Goal: Information Seeking & Learning: Learn about a topic

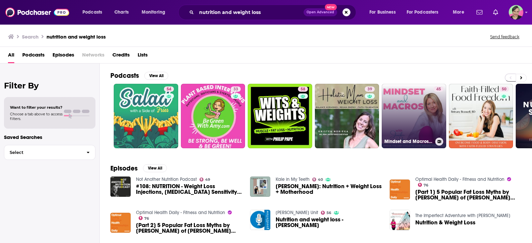
click at [414, 109] on link "45 Mindset and Macros | protein, weight loss, health, energy, wellness, meal pr…" at bounding box center [414, 116] width 65 height 65
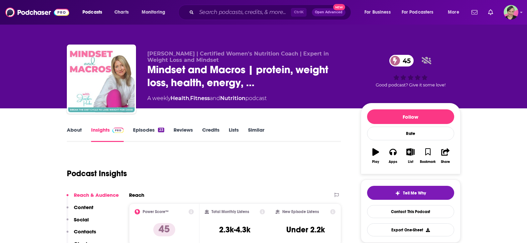
click at [72, 128] on link "About" at bounding box center [74, 134] width 15 height 15
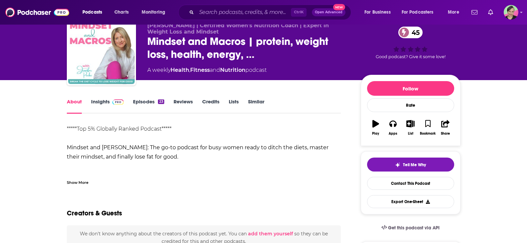
scroll to position [67, 0]
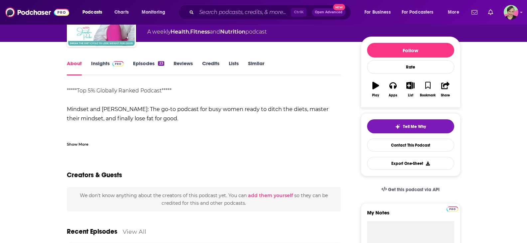
click at [79, 144] on div "Show More" at bounding box center [78, 144] width 22 height 6
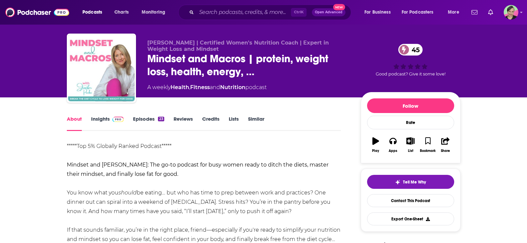
scroll to position [0, 0]
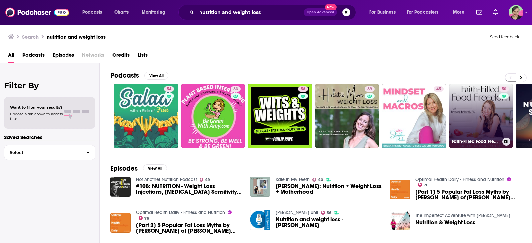
click at [491, 116] on link "50 Faith-Filled Food Freedom | Disordered Eating, Body Image, Weight Loss Obses…" at bounding box center [481, 116] width 65 height 65
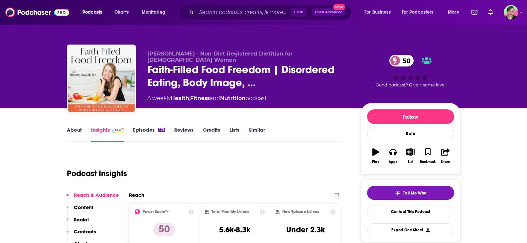
click at [74, 127] on link "About" at bounding box center [74, 134] width 15 height 15
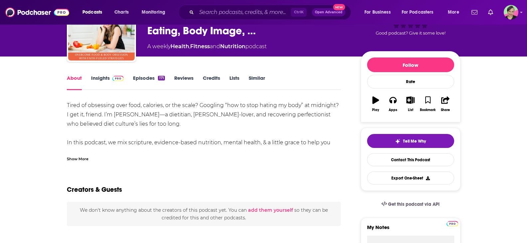
scroll to position [67, 0]
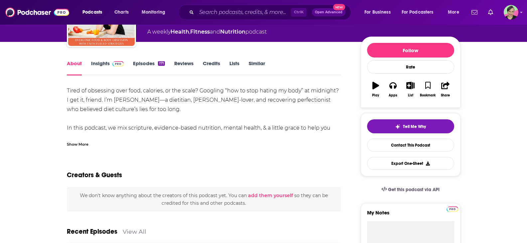
click at [81, 143] on div "Show More" at bounding box center [78, 144] width 22 height 6
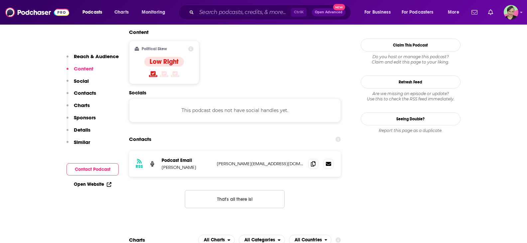
scroll to position [532, 0]
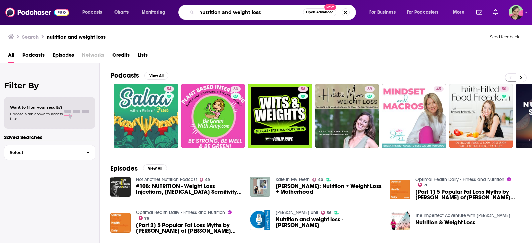
drag, startPoint x: 263, startPoint y: 12, endPoint x: 166, endPoint y: 6, distance: 97.3
click at [166, 6] on div "Podcasts Charts Monitoring nutrition and weight loss Open Advanced New For Busi…" at bounding box center [274, 12] width 393 height 15
type input "weight loss and no deprivation"
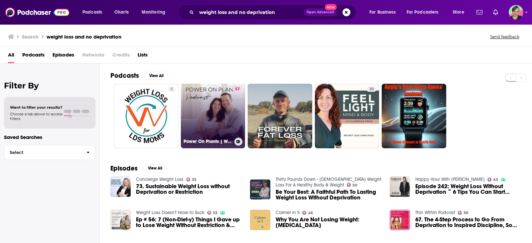
click at [212, 96] on link "57 Power On Plants | WFPB, Meal Prep Ideas, Plant Based Diet, Vegan Food, Fatig…" at bounding box center [213, 116] width 65 height 65
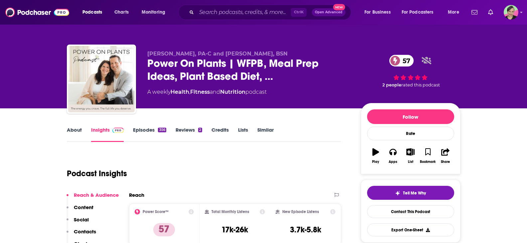
click at [73, 128] on link "About" at bounding box center [74, 134] width 15 height 15
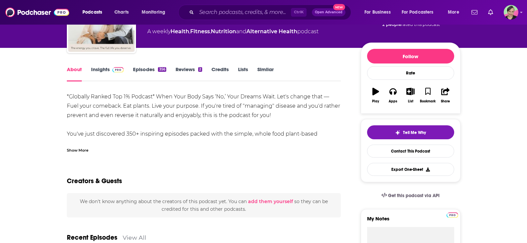
scroll to position [67, 0]
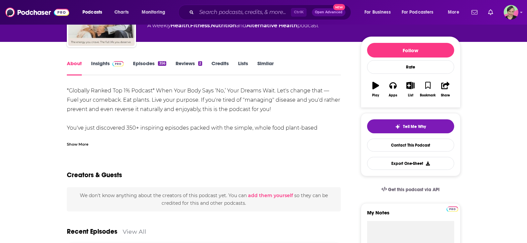
click at [74, 145] on div "Show More" at bounding box center [78, 144] width 22 height 6
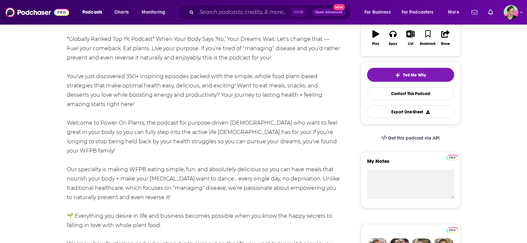
scroll to position [133, 0]
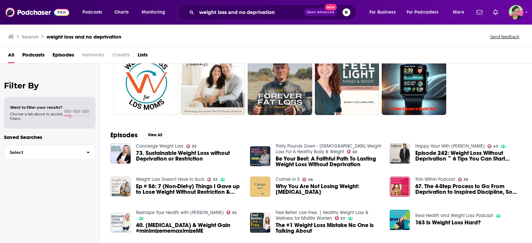
scroll to position [67, 0]
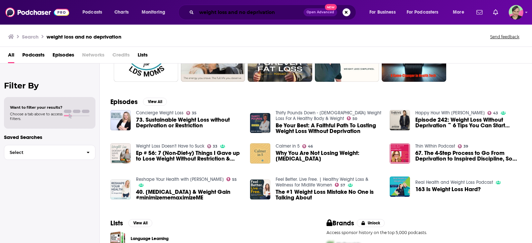
click at [276, 13] on input "weight loss and no deprivation" at bounding box center [250, 12] width 107 height 11
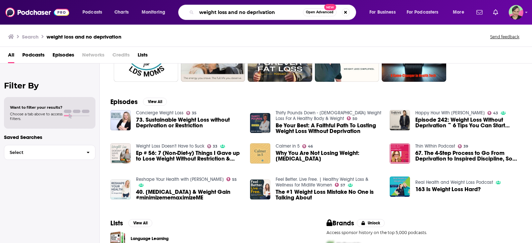
drag, startPoint x: 277, startPoint y: 11, endPoint x: 136, endPoint y: 19, distance: 140.9
click at [136, 19] on div "Podcasts Charts Monitoring weight loss and no deprivation Open Advanced New For…" at bounding box center [274, 12] width 393 height 15
type input "h"
type input "women weight"
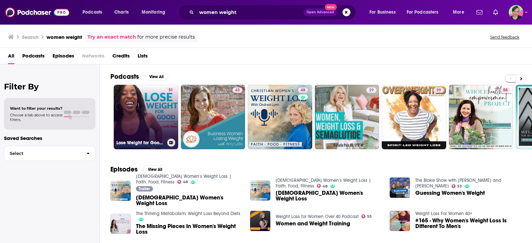
click at [158, 93] on link "51 Lose Weight for Good for Women Over 40 | Weight Loss for Women Over 40 | Wei…" at bounding box center [146, 117] width 65 height 65
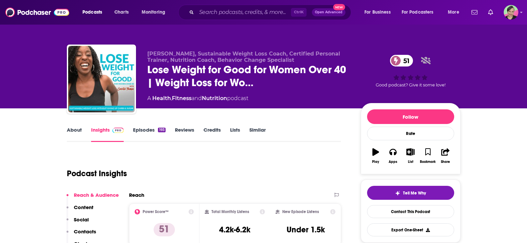
click at [75, 127] on link "About" at bounding box center [74, 134] width 15 height 15
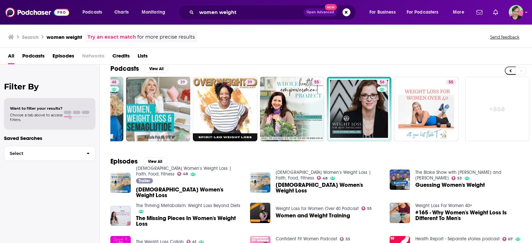
scroll to position [67, 0]
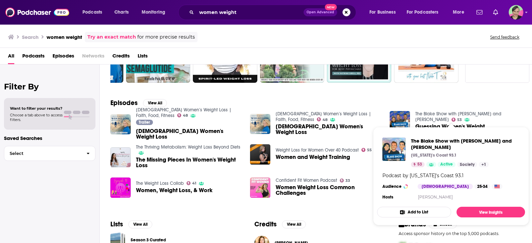
click at [454, 116] on link "The Blake Show with [PERSON_NAME] and [PERSON_NAME]" at bounding box center [458, 116] width 86 height 11
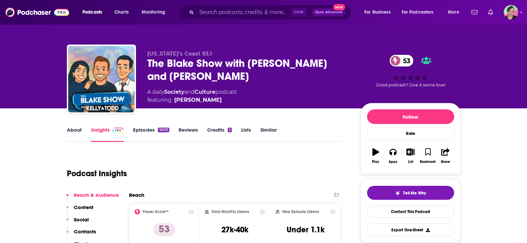
click at [69, 128] on link "About" at bounding box center [74, 134] width 15 height 15
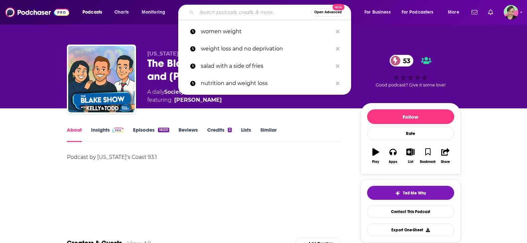
click at [240, 12] on input "Search podcasts, credits, & more..." at bounding box center [254, 12] width 115 height 11
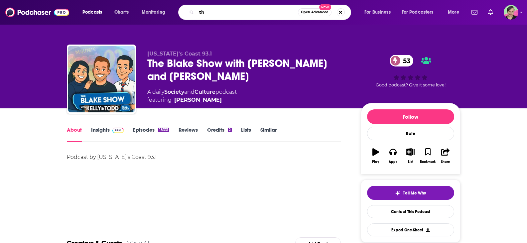
type input "t"
type input "[US_STATE] morning show"
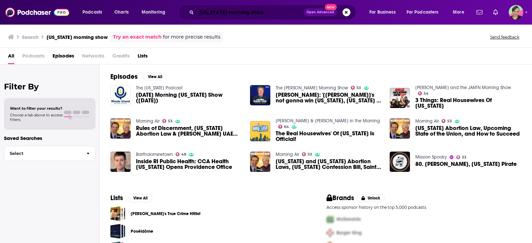
drag, startPoint x: 239, startPoint y: 14, endPoint x: 360, endPoint y: 16, distance: 121.7
click at [360, 16] on div "[US_STATE] morning show Open Advanced New" at bounding box center [274, 12] width 178 height 15
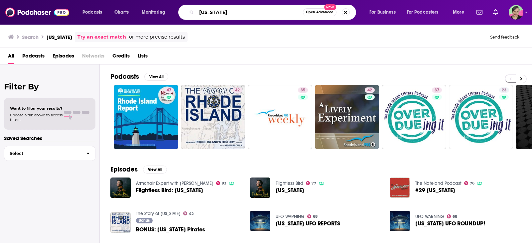
drag, startPoint x: 232, startPoint y: 10, endPoint x: 130, endPoint y: -3, distance: 102.6
click at [130, 0] on html "Podcasts Charts Monitoring [US_STATE] Open Advanced New For Business For Podcas…" at bounding box center [266, 121] width 532 height 243
type input "w"
type input "losing weight and keeping it off"
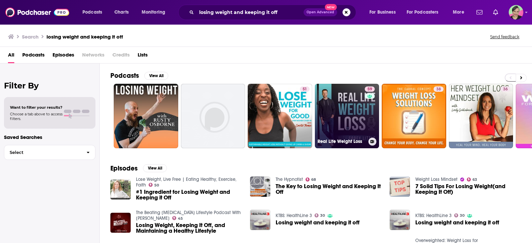
click at [342, 109] on link "59 Real Life Weight Loss" at bounding box center [347, 116] width 65 height 65
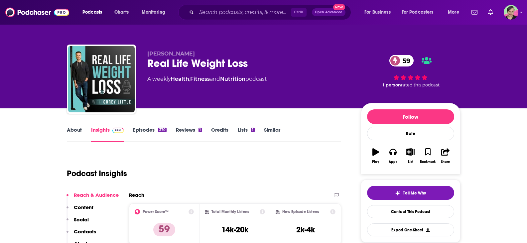
click at [74, 129] on link "About" at bounding box center [74, 134] width 15 height 15
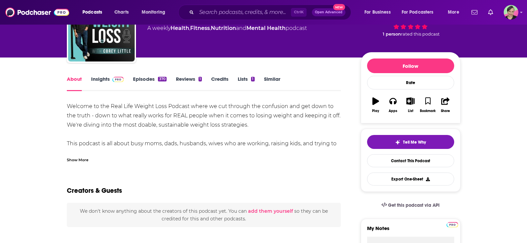
scroll to position [133, 0]
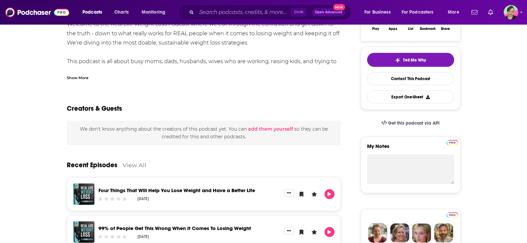
click at [82, 76] on div "Show More" at bounding box center [78, 77] width 22 height 6
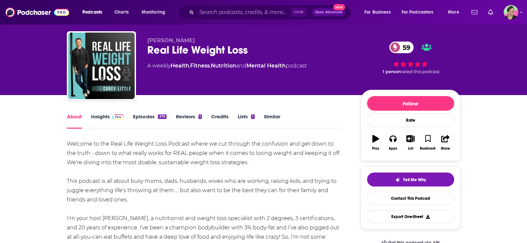
scroll to position [0, 0]
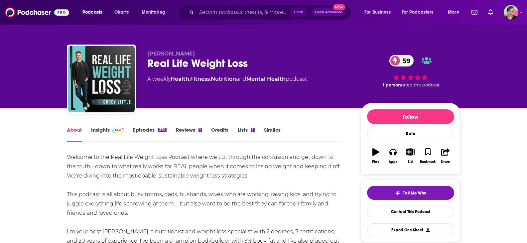
click at [101, 126] on div "About Insights Episodes 370 Reviews 1 Credits Lists 1 Similar" at bounding box center [204, 134] width 274 height 16
click at [100, 130] on link "Insights" at bounding box center [107, 134] width 33 height 15
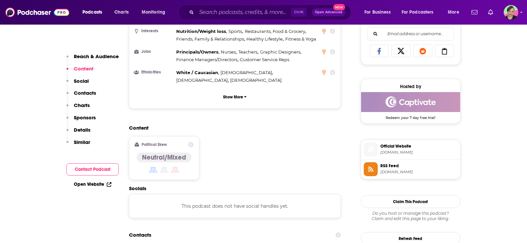
scroll to position [233, 0]
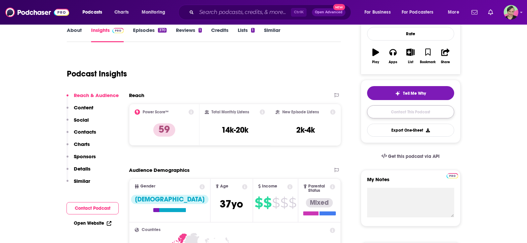
click at [408, 109] on link "Contact This Podcast" at bounding box center [410, 111] width 87 height 13
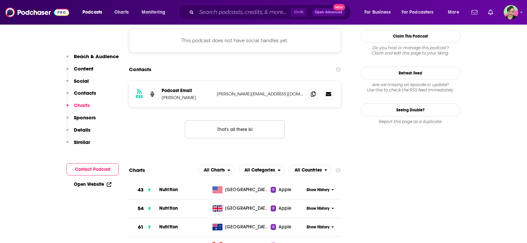
scroll to position [586, 0]
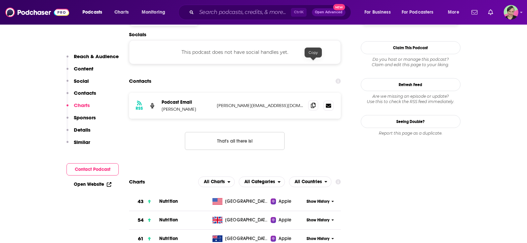
click at [315, 103] on icon at bounding box center [313, 105] width 5 height 5
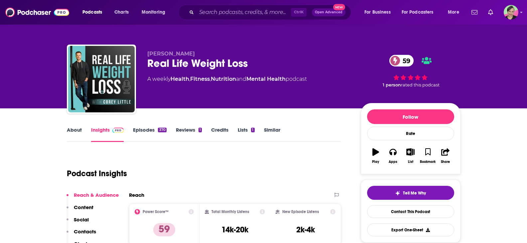
scroll to position [133, 0]
